Goal: Transaction & Acquisition: Purchase product/service

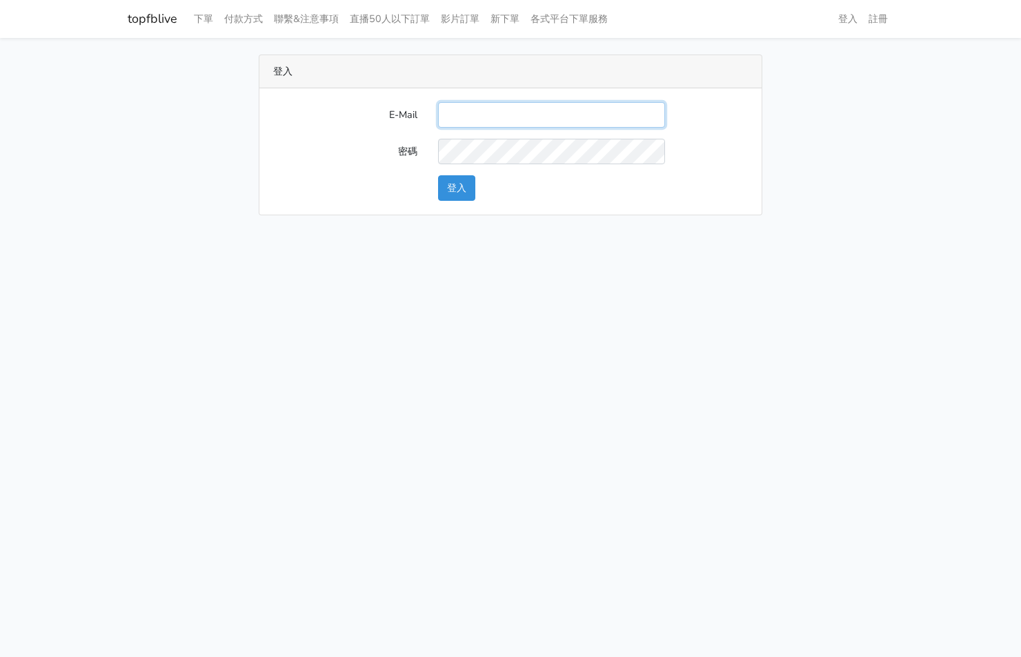
click at [589, 116] on input "E-Mail" at bounding box center [551, 115] width 227 height 26
type input "kinho.leong@saikim.com.my"
click at [457, 196] on button "登入" at bounding box center [456, 188] width 37 height 26
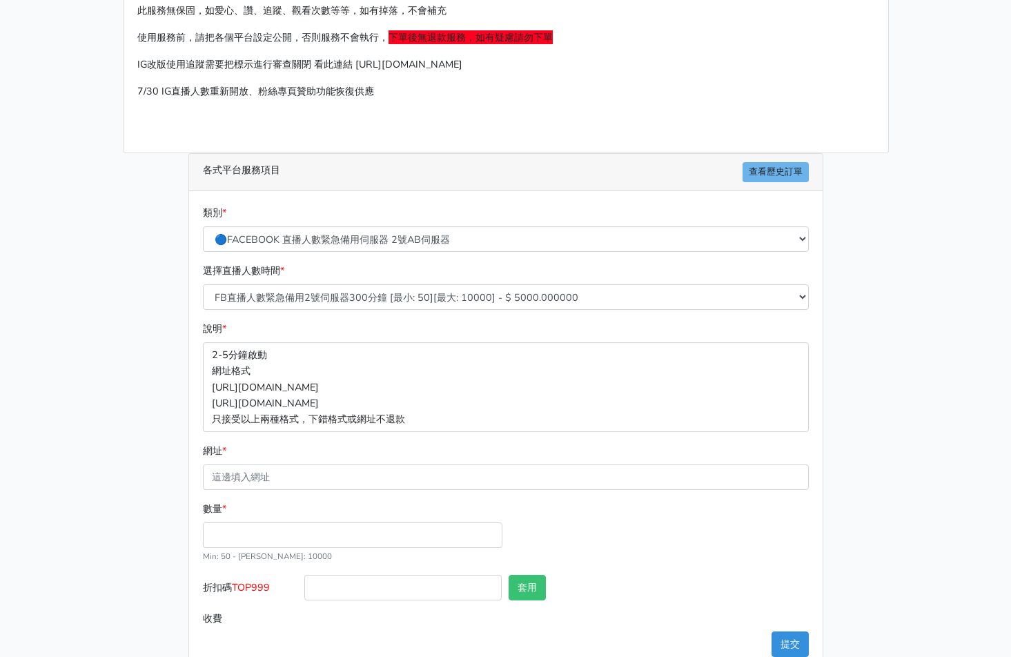
scroll to position [124, 0]
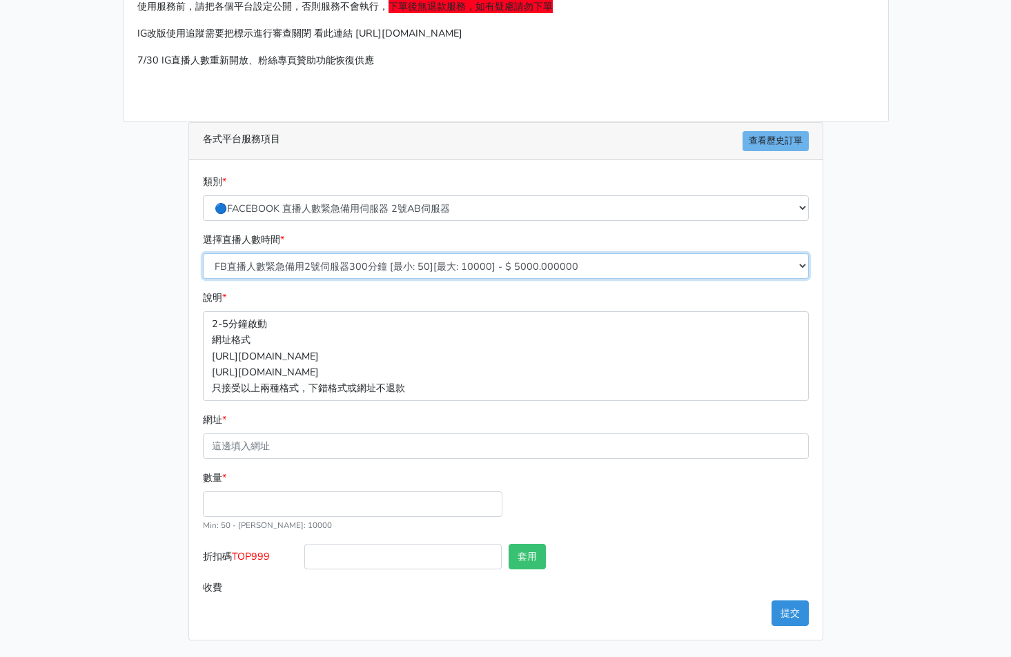
drag, startPoint x: 396, startPoint y: 266, endPoint x: 391, endPoint y: 277, distance: 12.3
click at [396, 266] on select "FB直播人數緊急備用2號伺服器300分鐘 [最小: 50][最大: 10000] - $ 5000.000000 FB直播人數緊急備用2號伺服器60分鐘 [最…" at bounding box center [506, 266] width 606 height 26
select select "576"
click at [203, 253] on select "FB直播人數緊急備用2號伺服器300分鐘 [最小: 50][最大: 10000] - $ 5000.000000 FB直播人數緊急備用2號伺服器60分鐘 [最…" at bounding box center [506, 266] width 606 height 26
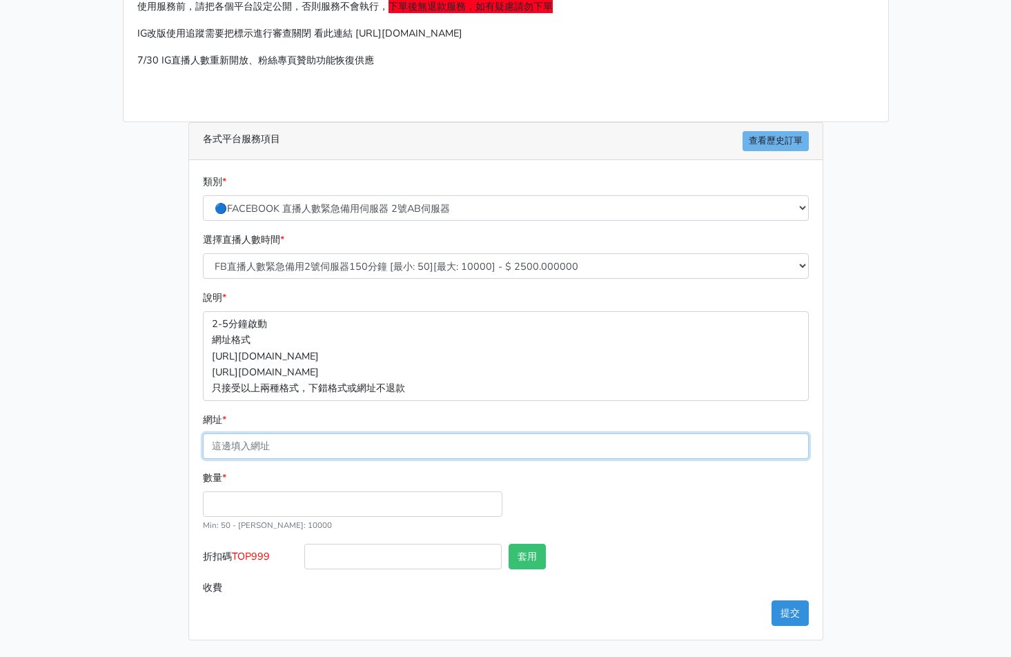
click at [298, 458] on input "網址 *" at bounding box center [506, 446] width 606 height 26
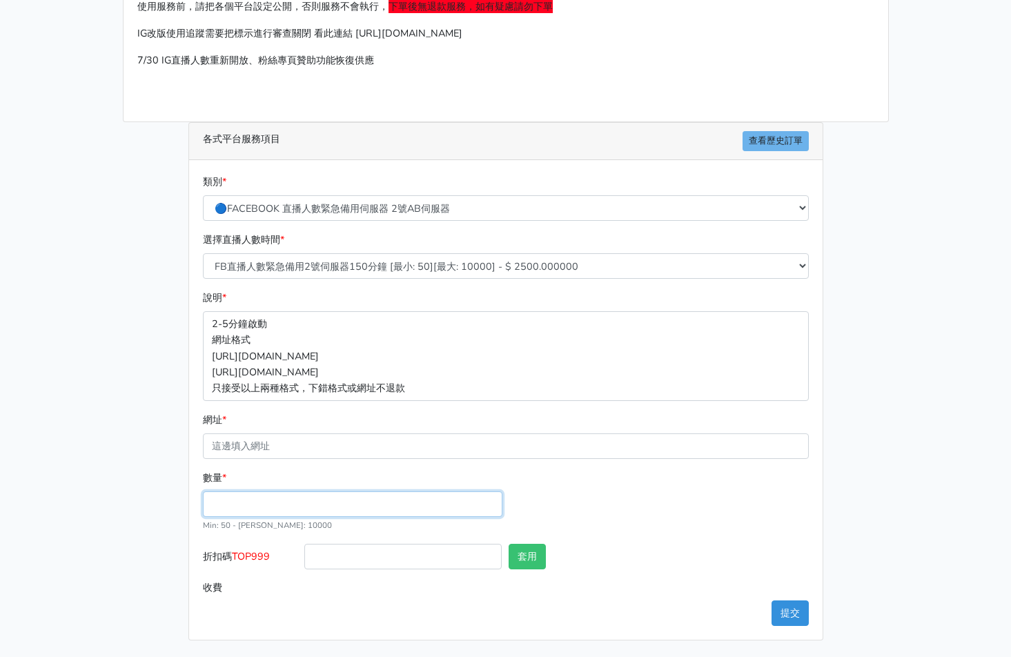
click at [216, 511] on input "數量 *" at bounding box center [352, 504] width 299 height 26
type input "300"
type input "750.000"
click at [249, 560] on span "TOP999" at bounding box center [251, 556] width 38 height 14
click at [304, 560] on input "折扣碼 TOP999" at bounding box center [402, 557] width 197 height 26
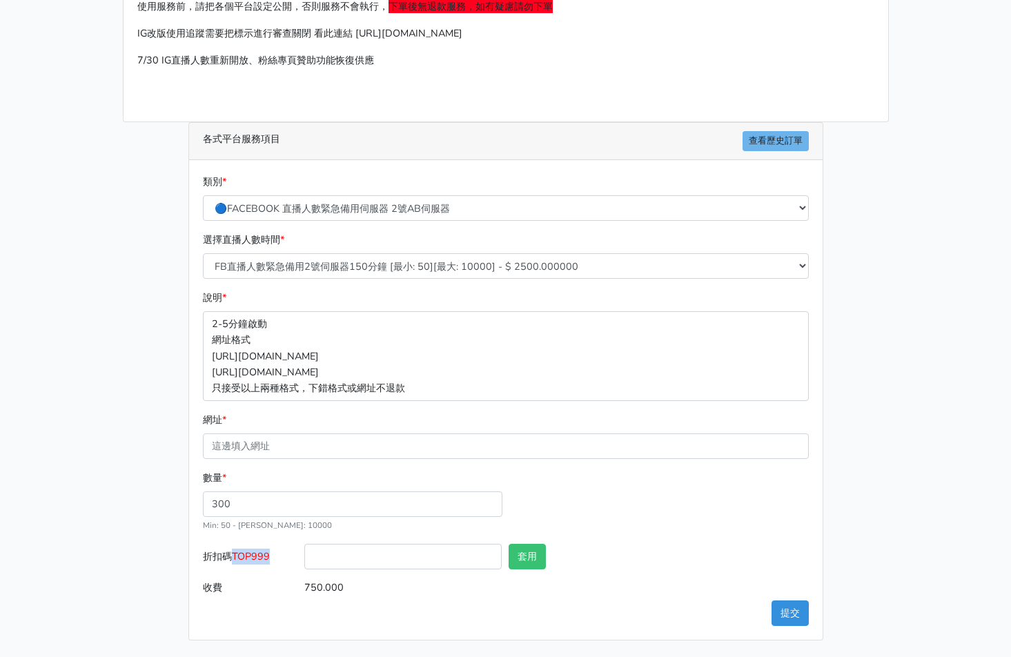
click at [249, 560] on span "TOP999" at bounding box center [251, 556] width 38 height 14
click at [304, 560] on input "折扣碼 TOP999" at bounding box center [402, 557] width 197 height 26
copy span "TOP999"
click at [286, 546] on label "折扣碼 TOP999" at bounding box center [250, 559] width 102 height 31
click at [304, 546] on input "折扣碼 TOP999" at bounding box center [402, 557] width 197 height 26
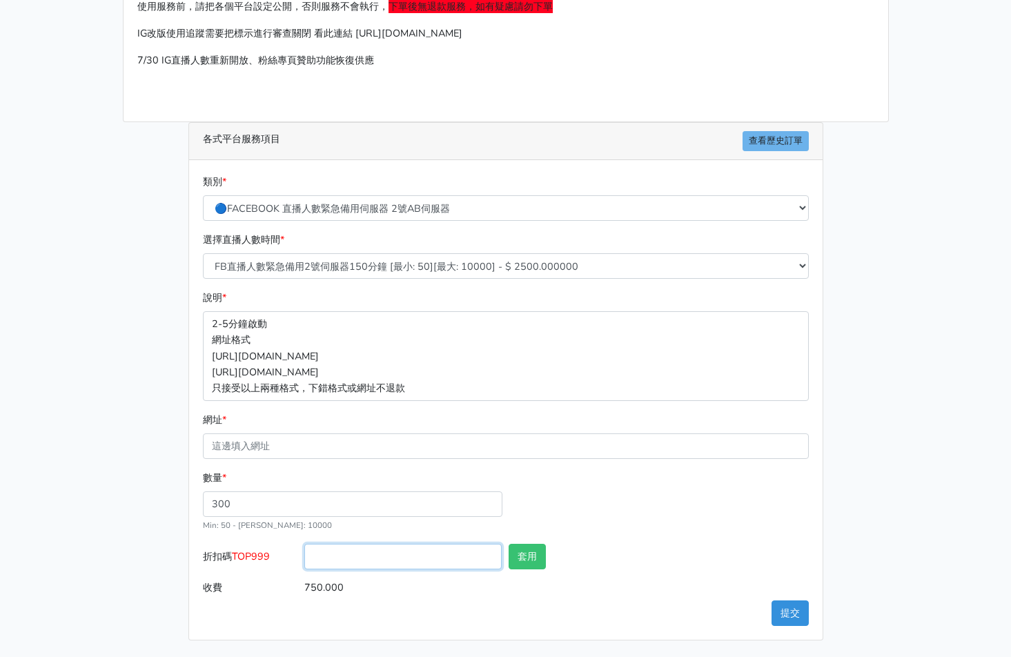
click at [353, 552] on input "折扣碼 TOP999" at bounding box center [402, 557] width 197 height 26
paste input "TOP999"
type input "TOP456"
click at [551, 552] on div "套用" at bounding box center [556, 559] width 102 height 31
click at [544, 552] on button "套用" at bounding box center [526, 557] width 37 height 26
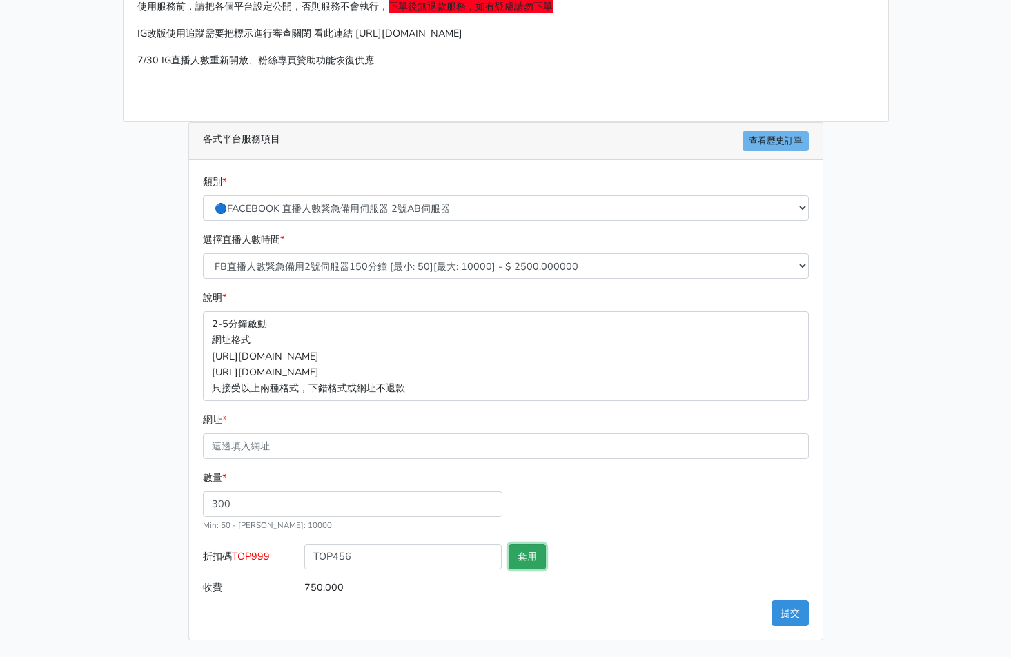
type input "套用成功"
type input "720.000"
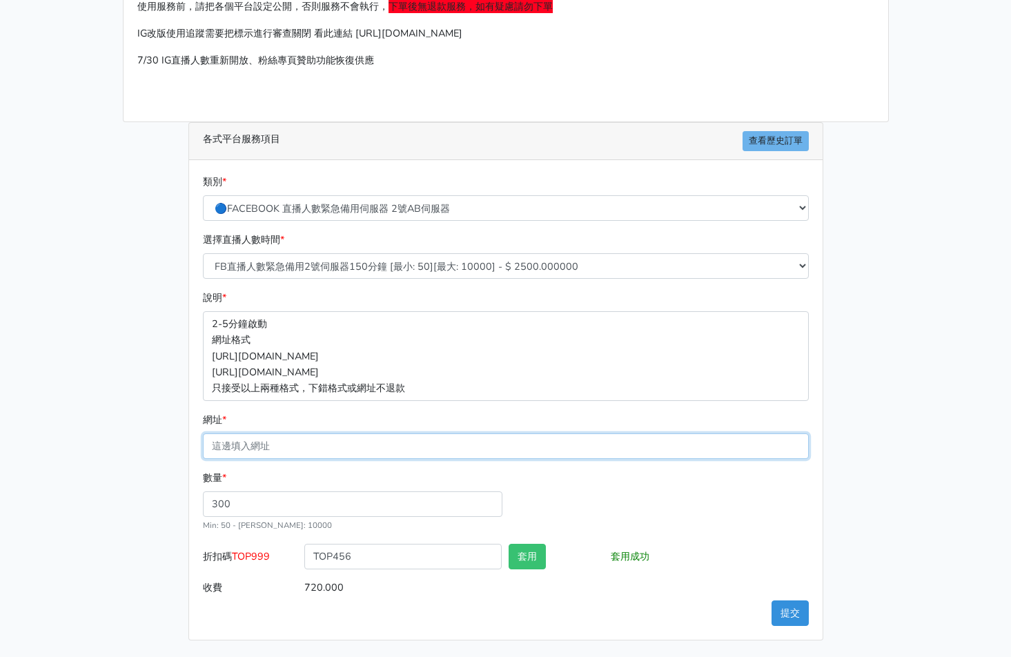
click at [297, 438] on input "網址 *" at bounding box center [506, 446] width 606 height 26
paste input "[URL][DOMAIN_NAME]"
type input "[URL][DOMAIN_NAME]"
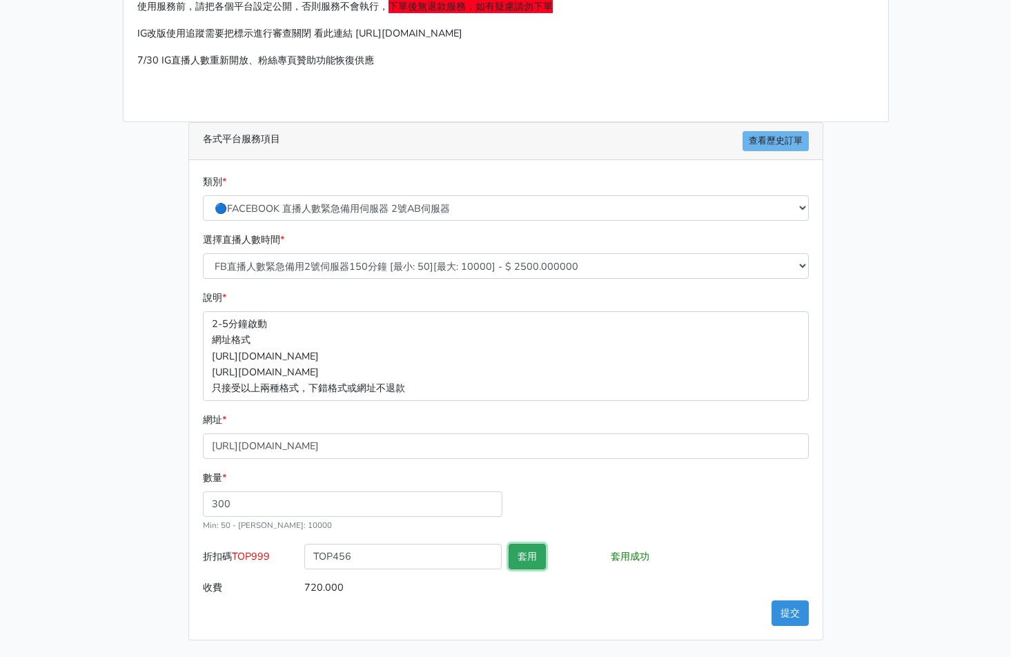
click at [521, 551] on button "套用" at bounding box center [526, 557] width 37 height 26
click at [796, 615] on button "提交" at bounding box center [789, 613] width 37 height 26
